Goal: Find specific page/section: Find specific page/section

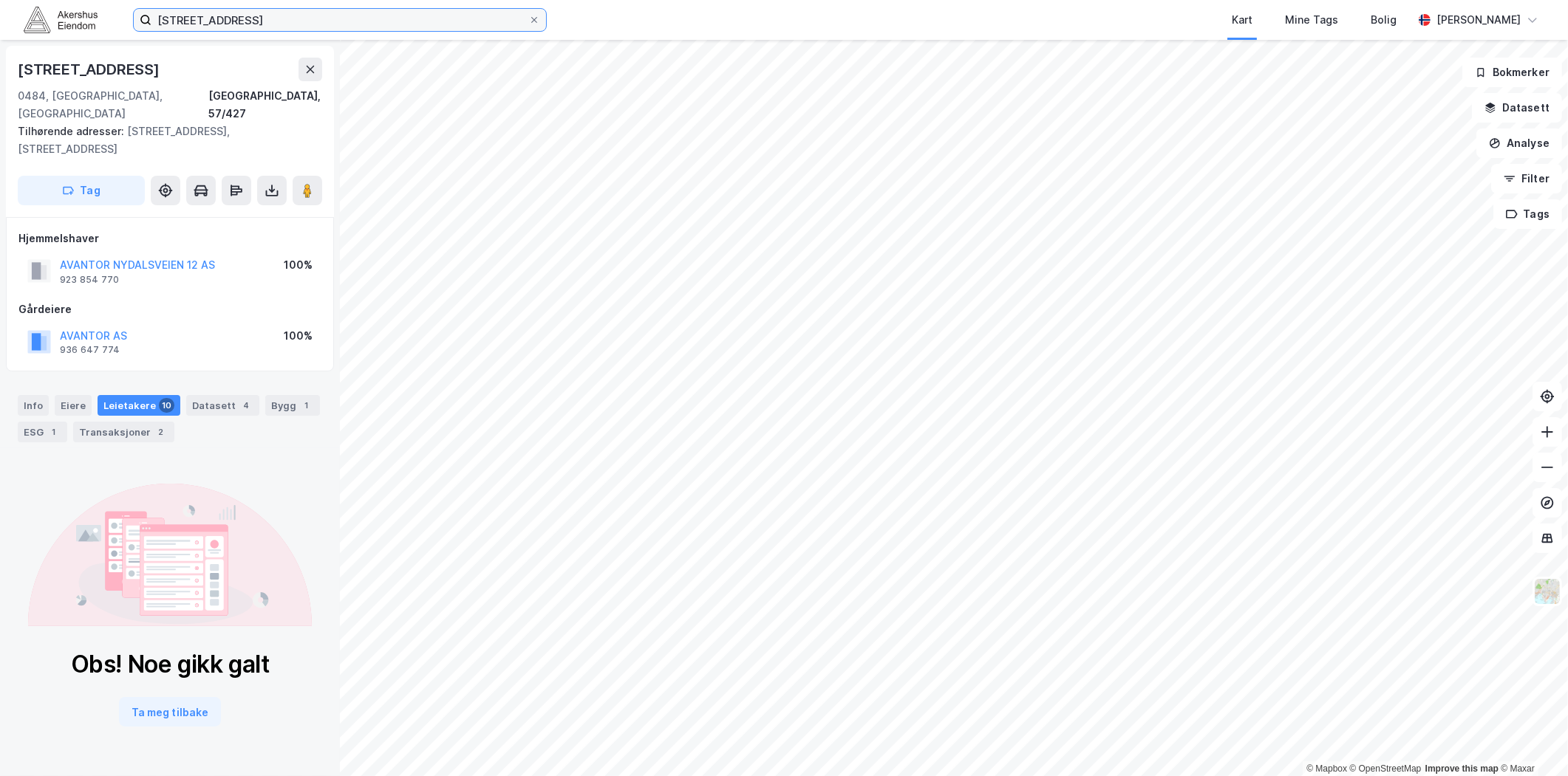
click at [341, 23] on input "[STREET_ADDRESS]" at bounding box center [340, 19] width 377 height 22
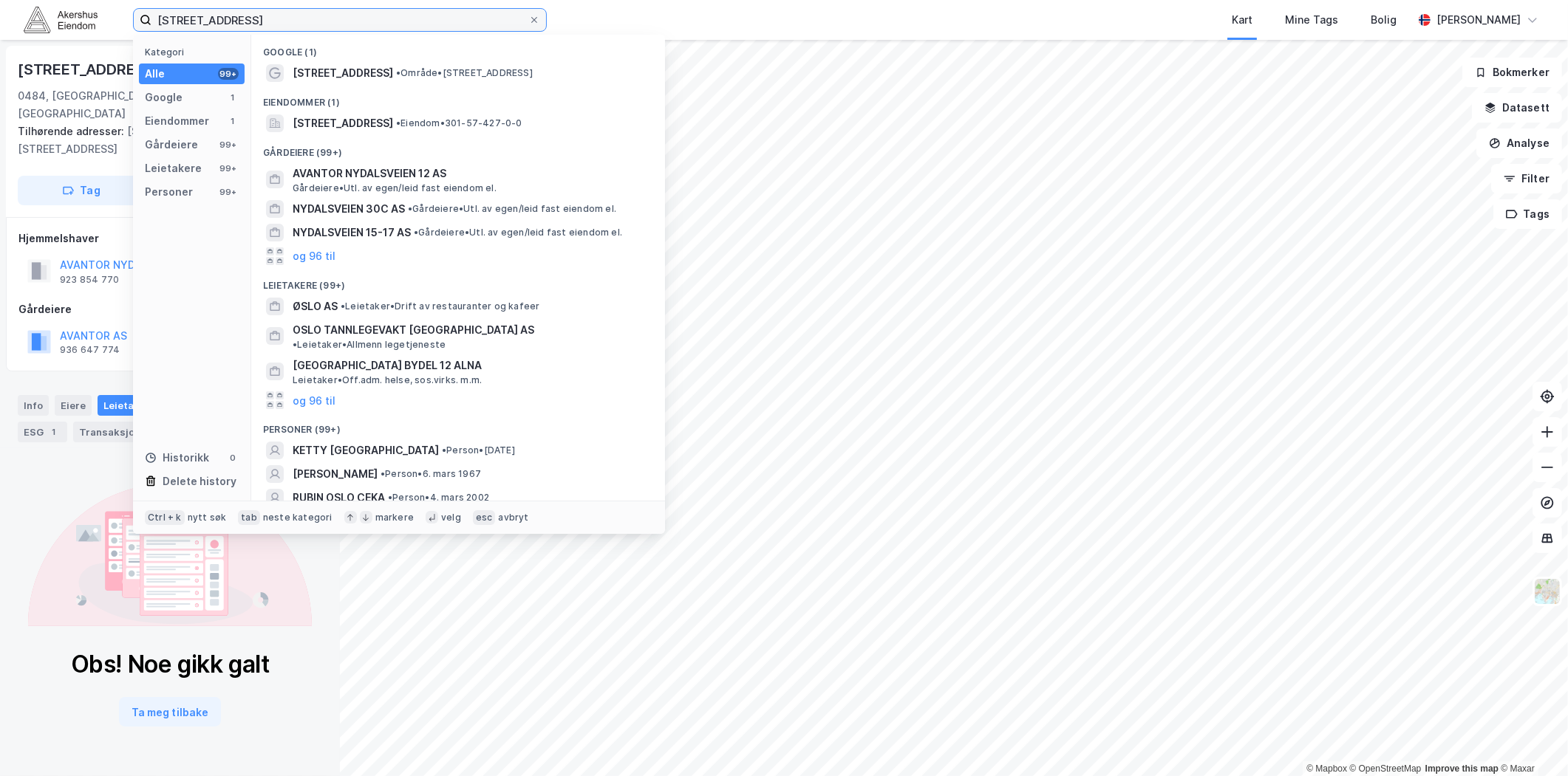
click at [341, 23] on input "[STREET_ADDRESS]" at bounding box center [340, 19] width 377 height 22
paste input "[STREET_ADDRESS]"
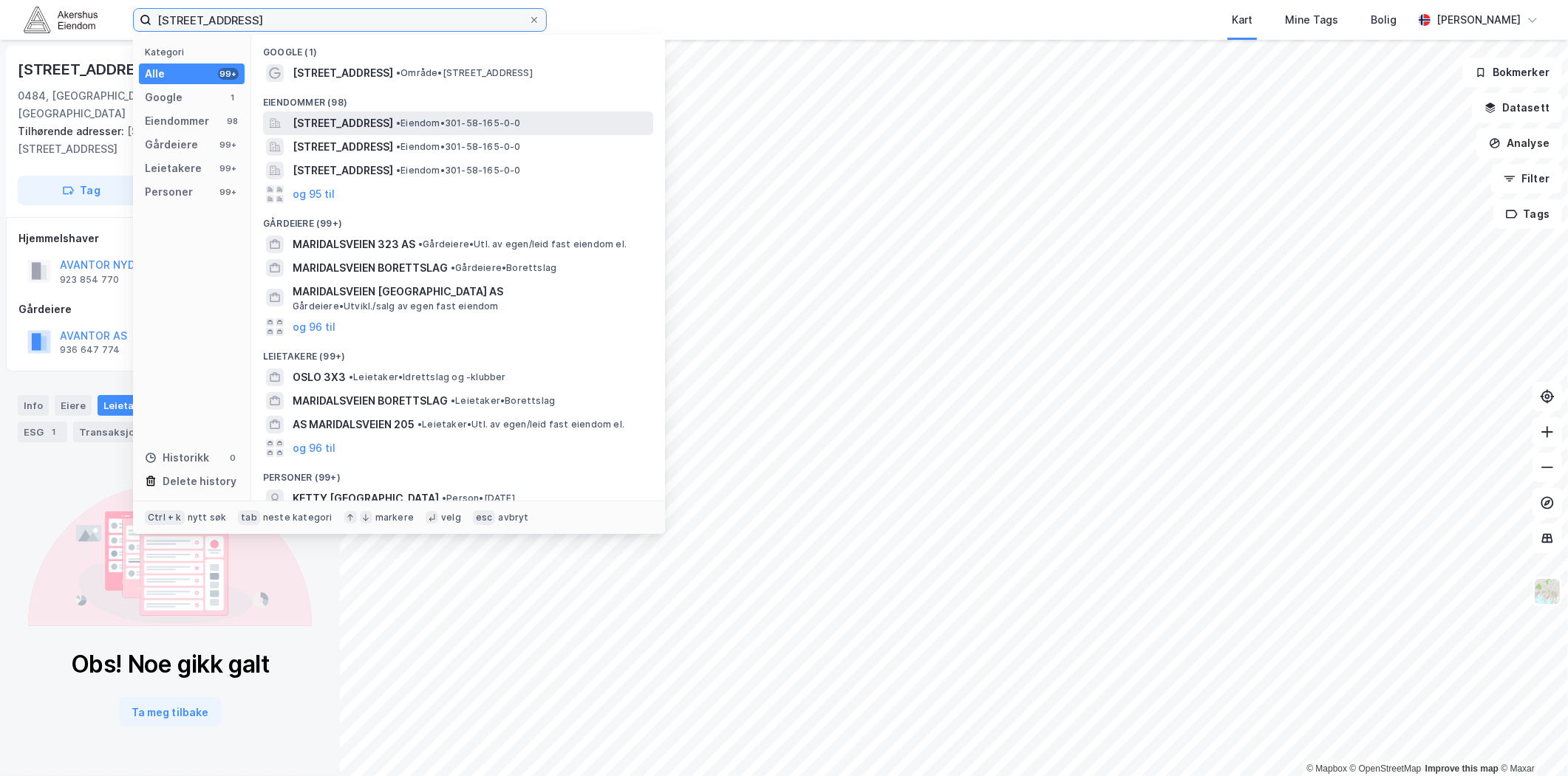
type input "[STREET_ADDRESS]"
click at [393, 123] on span "[STREET_ADDRESS]" at bounding box center [342, 123] width 101 height 17
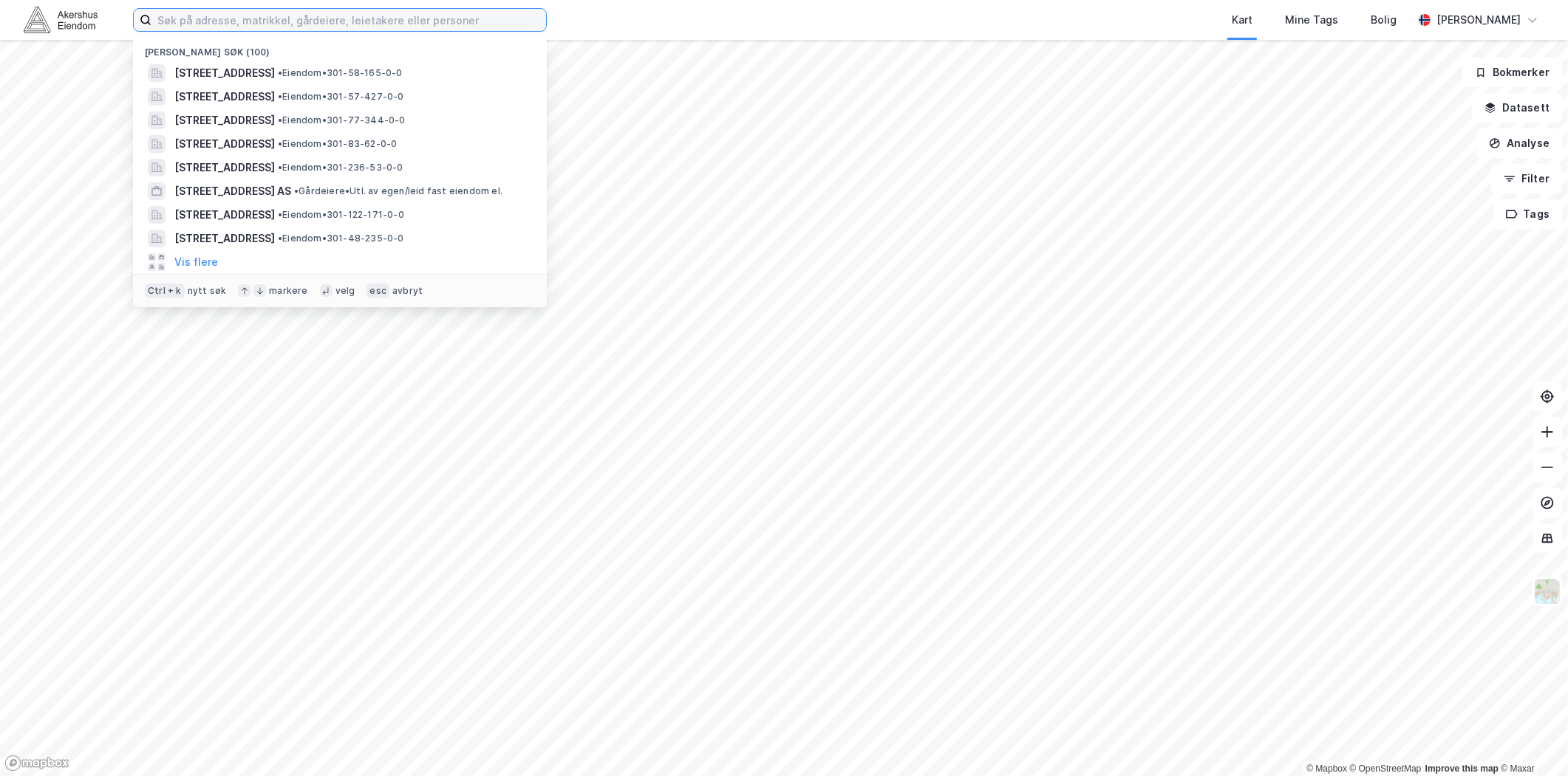
click at [309, 26] on input at bounding box center [348, 19] width 395 height 22
paste input "[STREET_ADDRESS]"
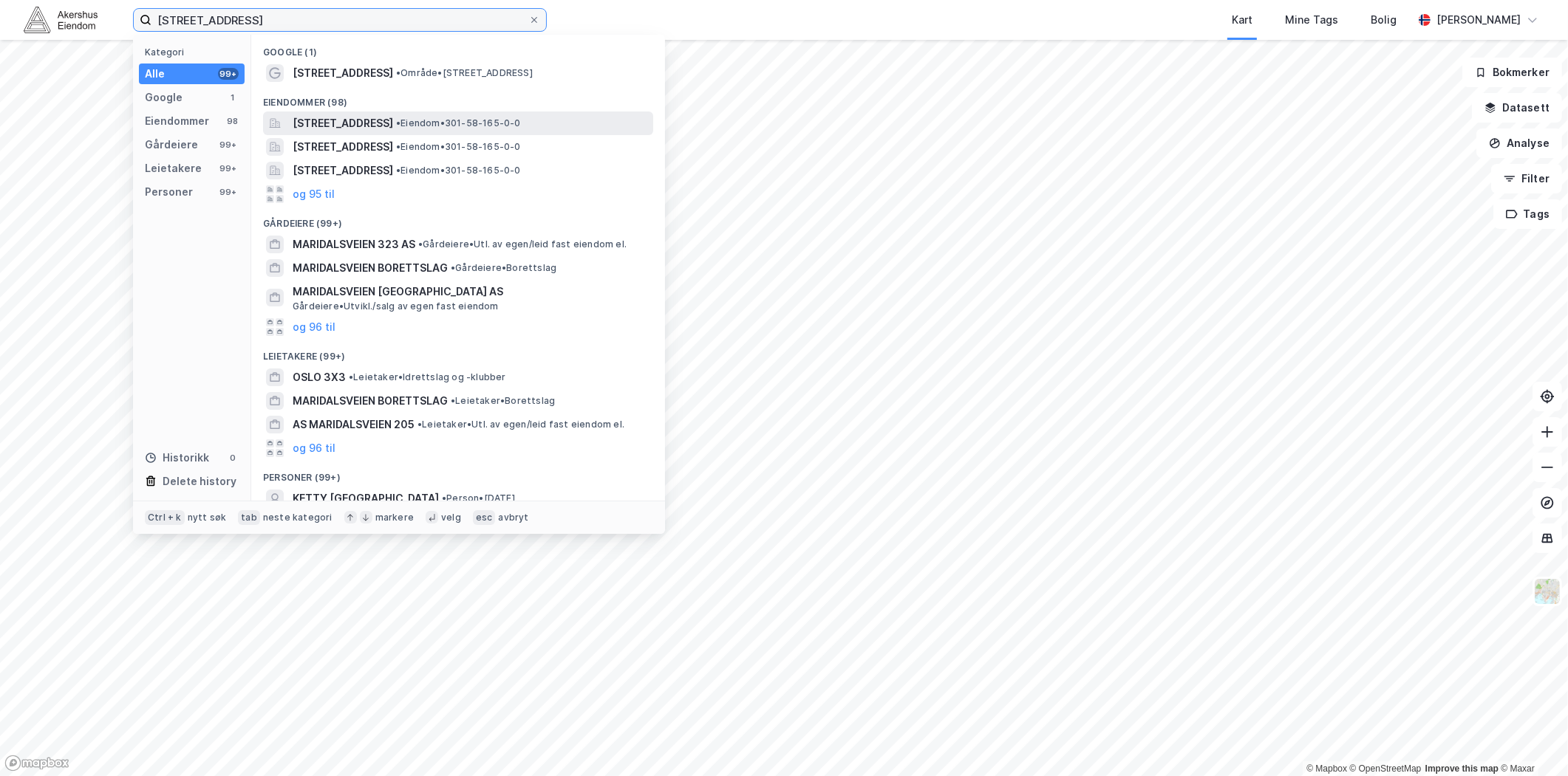
type input "[STREET_ADDRESS]"
click at [357, 120] on span "[STREET_ADDRESS]" at bounding box center [342, 123] width 101 height 17
